Goal: Transaction & Acquisition: Subscribe to service/newsletter

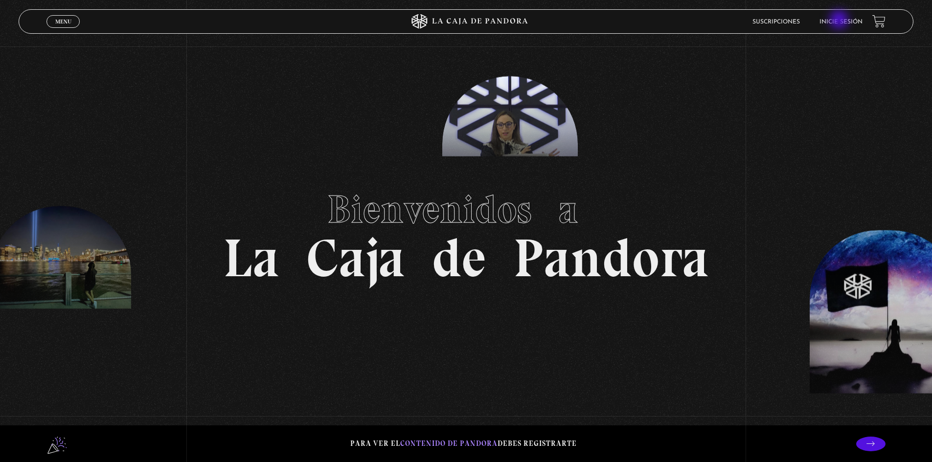
click at [840, 21] on link "Inicie sesión" at bounding box center [840, 22] width 43 height 6
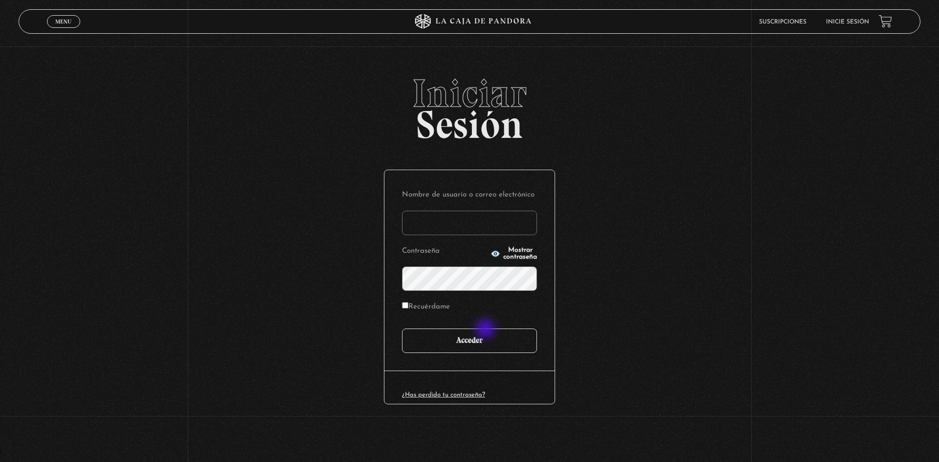
type input "[EMAIL_ADDRESS][DOMAIN_NAME]"
click at [469, 342] on input "Acceder" at bounding box center [469, 341] width 135 height 24
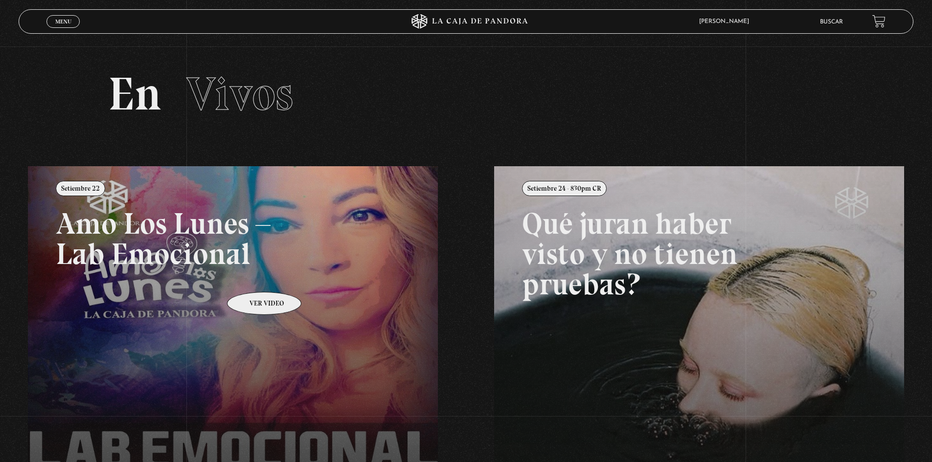
click at [251, 277] on link at bounding box center [494, 397] width 932 height 462
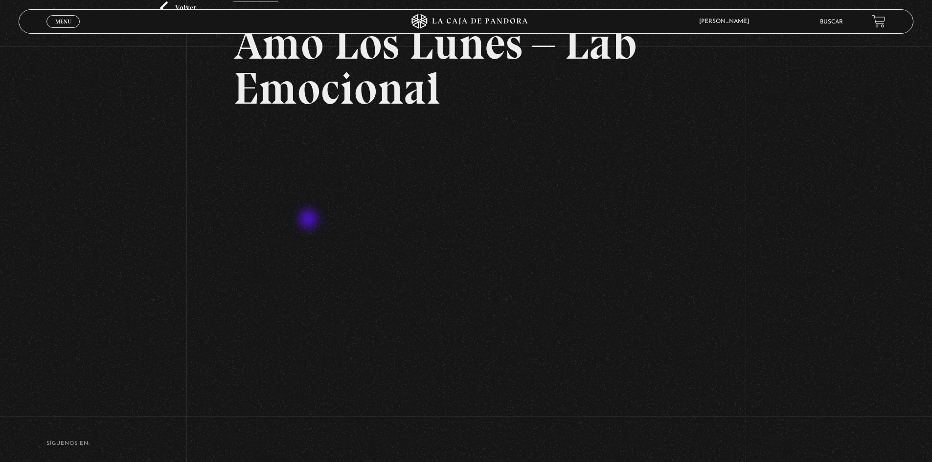
scroll to position [98, 0]
